Goal: Go to known website: Access a specific website the user already knows

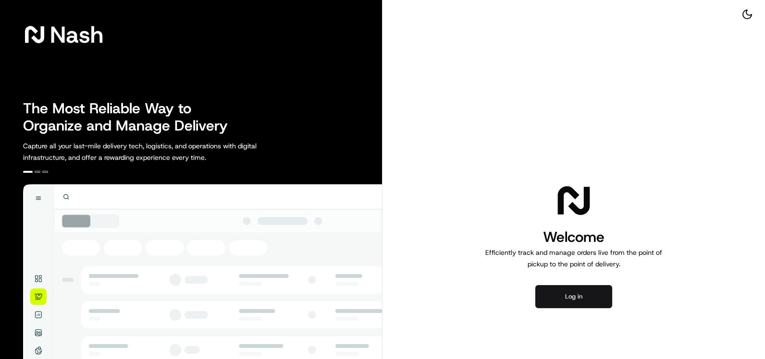
click at [548, 296] on button "Log in" at bounding box center [573, 296] width 77 height 23
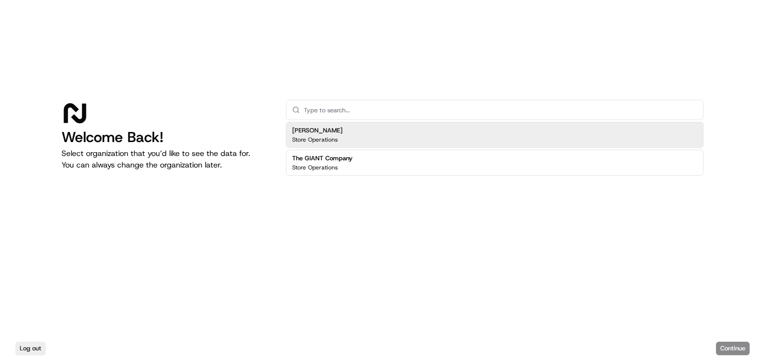
click at [353, 132] on div "Martin's Store Operations" at bounding box center [495, 135] width 418 height 26
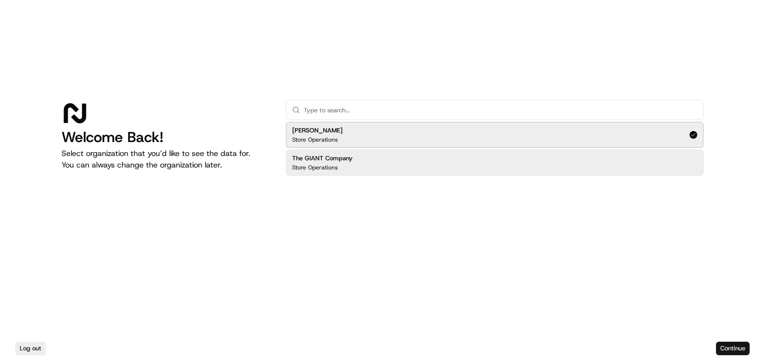
click at [743, 354] on button "Continue" at bounding box center [733, 348] width 34 height 13
